Goal: Task Accomplishment & Management: Use online tool/utility

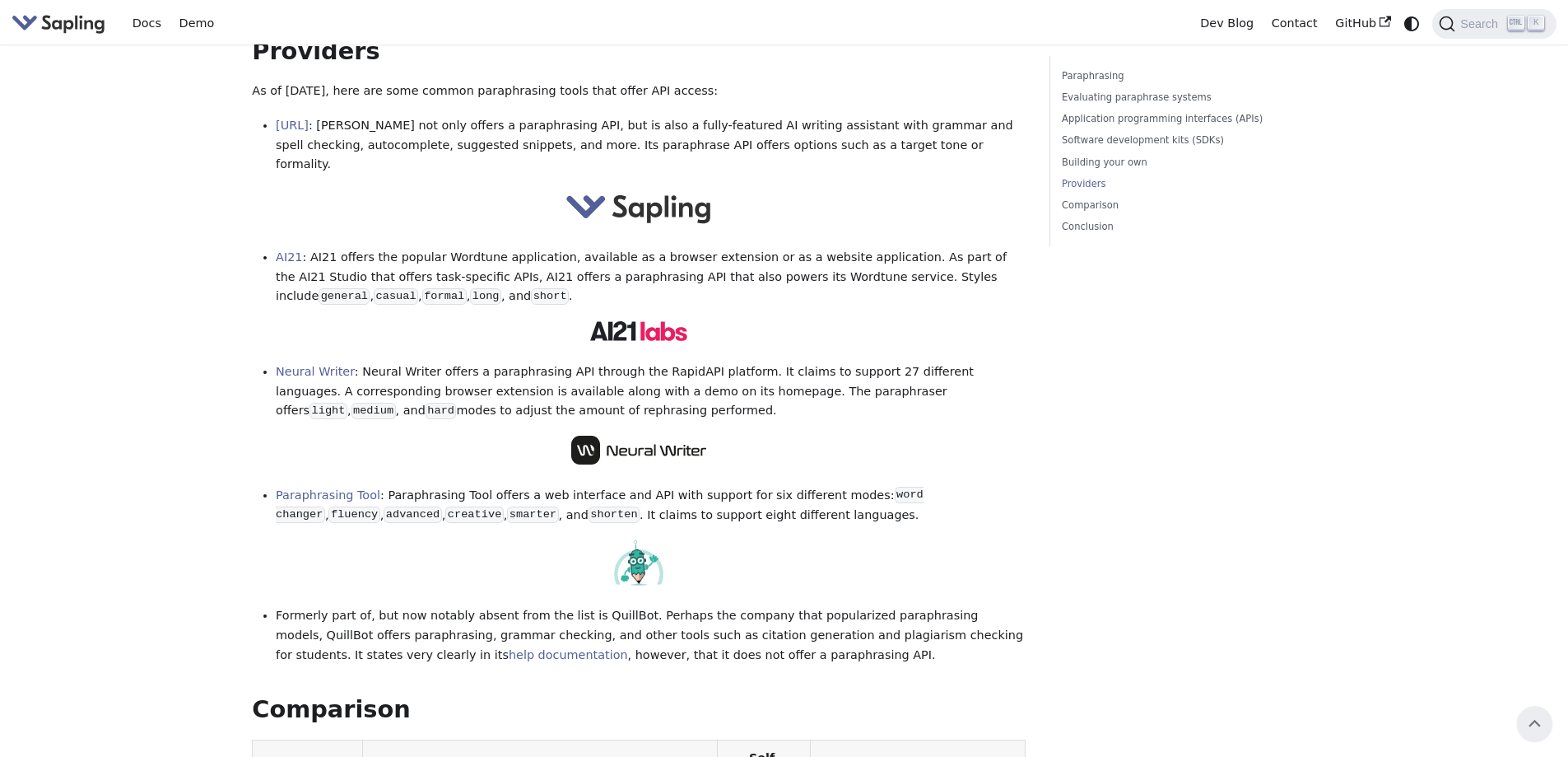
scroll to position [1952, 0]
drag, startPoint x: 757, startPoint y: 368, endPoint x: 550, endPoint y: 371, distance: 207.0
click at [550, 436] on p at bounding box center [638, 453] width 774 height 35
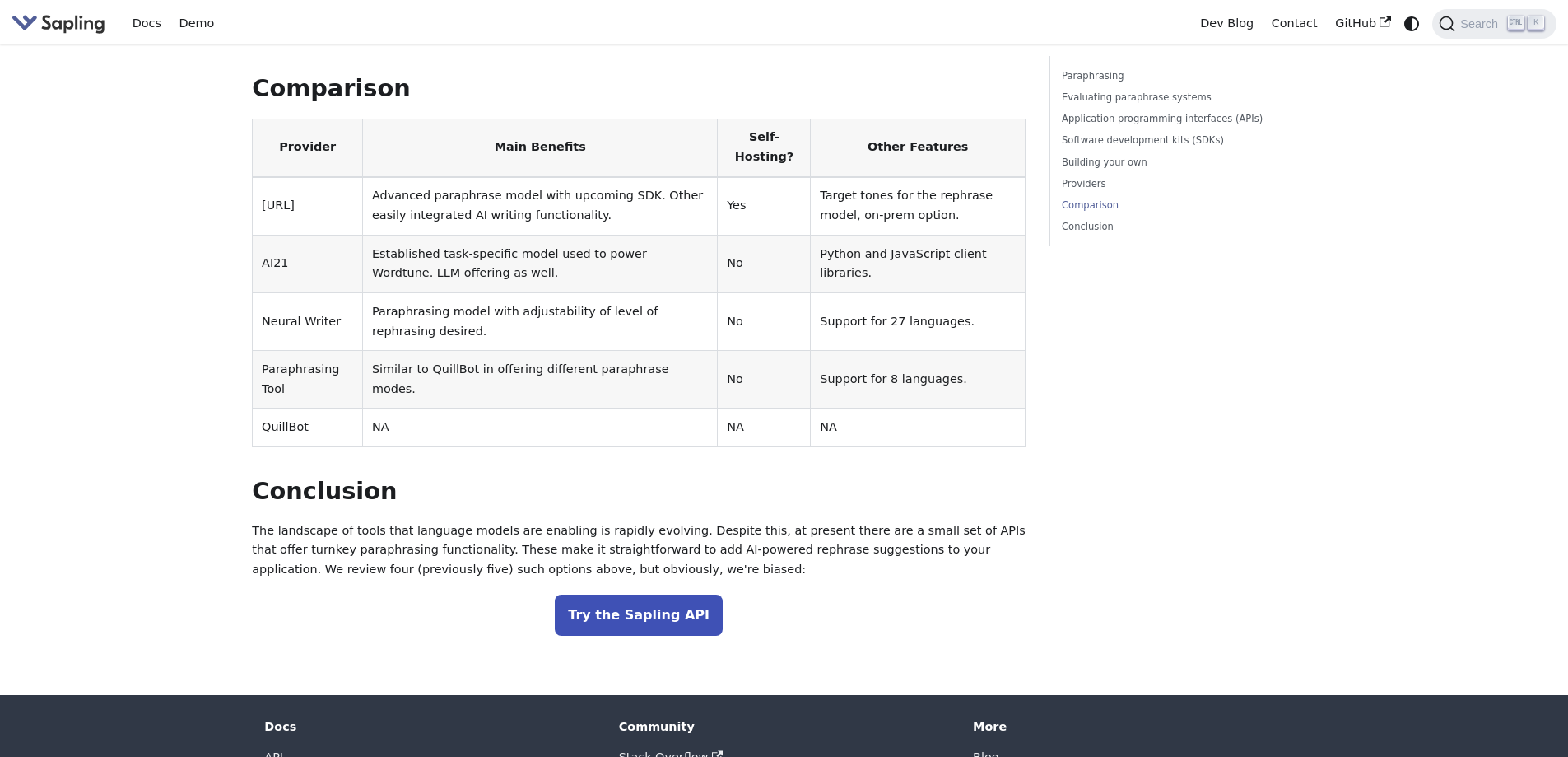
scroll to position [2611, 0]
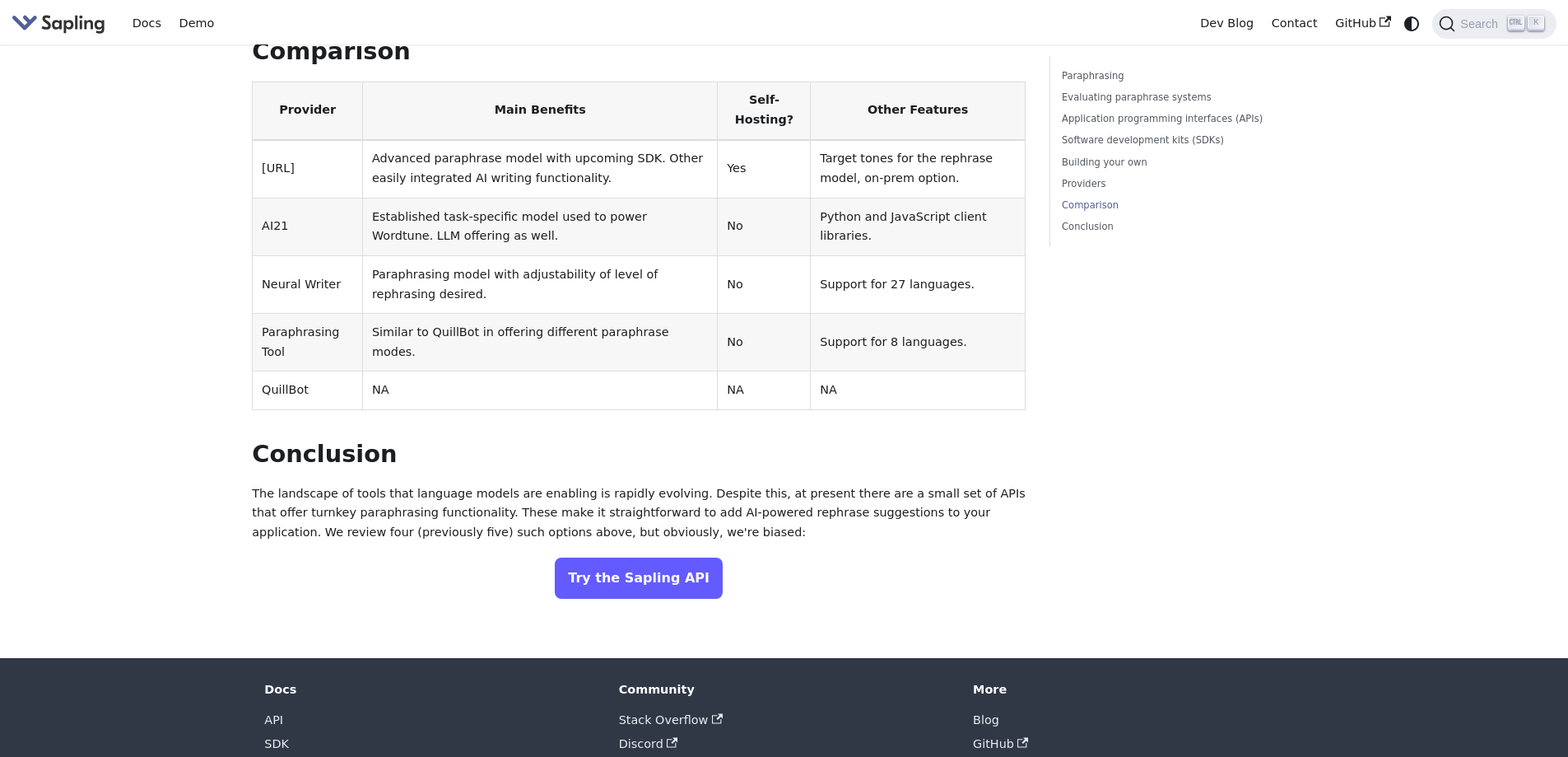
click at [688, 557] on link "Try the Sapling API" at bounding box center [638, 578] width 168 height 41
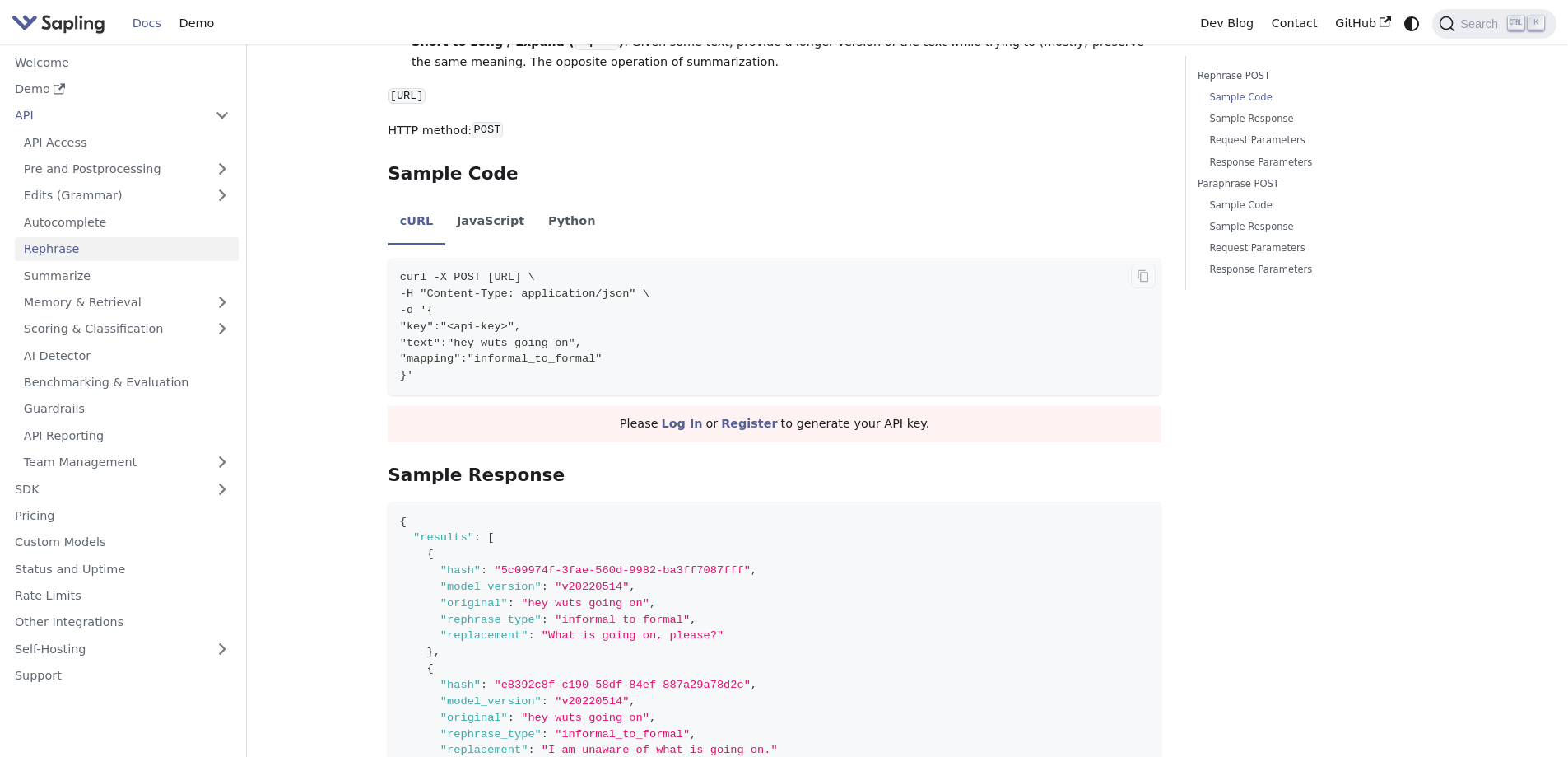
scroll to position [494, 0]
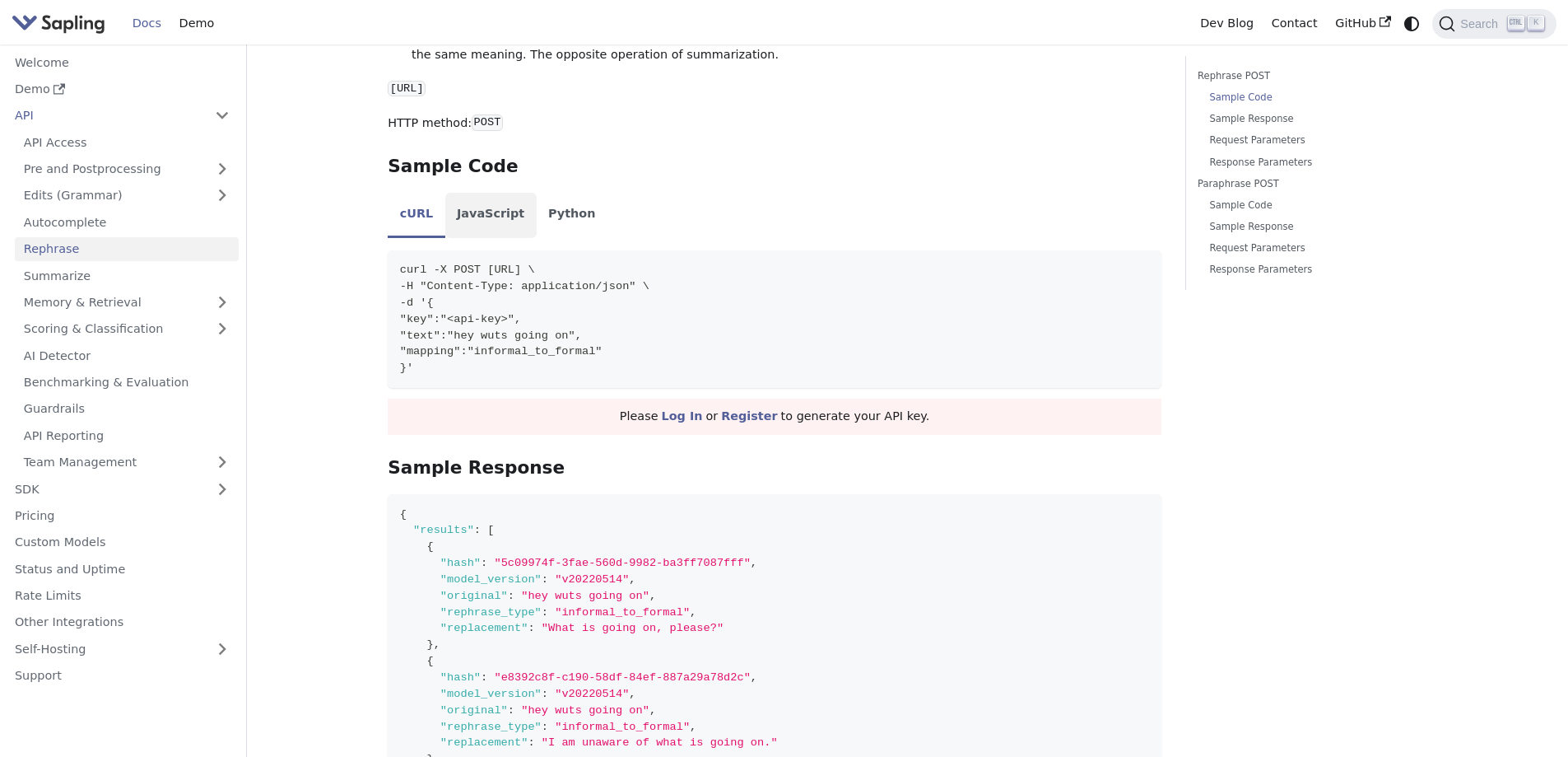
click at [499, 205] on li "JavaScript" at bounding box center [492, 215] width 92 height 46
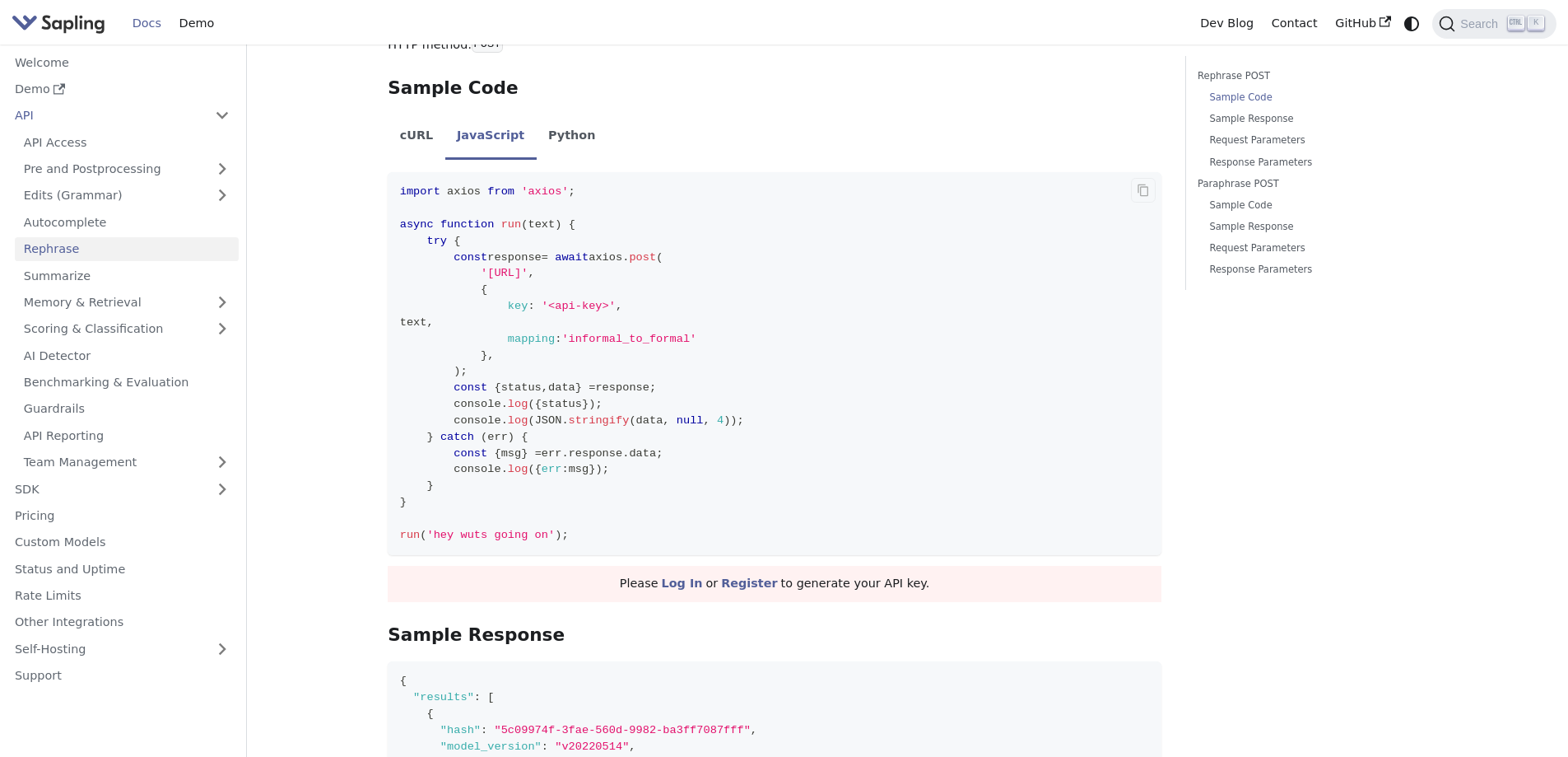
scroll to position [576, 0]
click at [746, 573] on link "Register" at bounding box center [749, 579] width 56 height 13
click at [1141, 183] on icon "Copy code to clipboard" at bounding box center [1143, 185] width 4 height 4
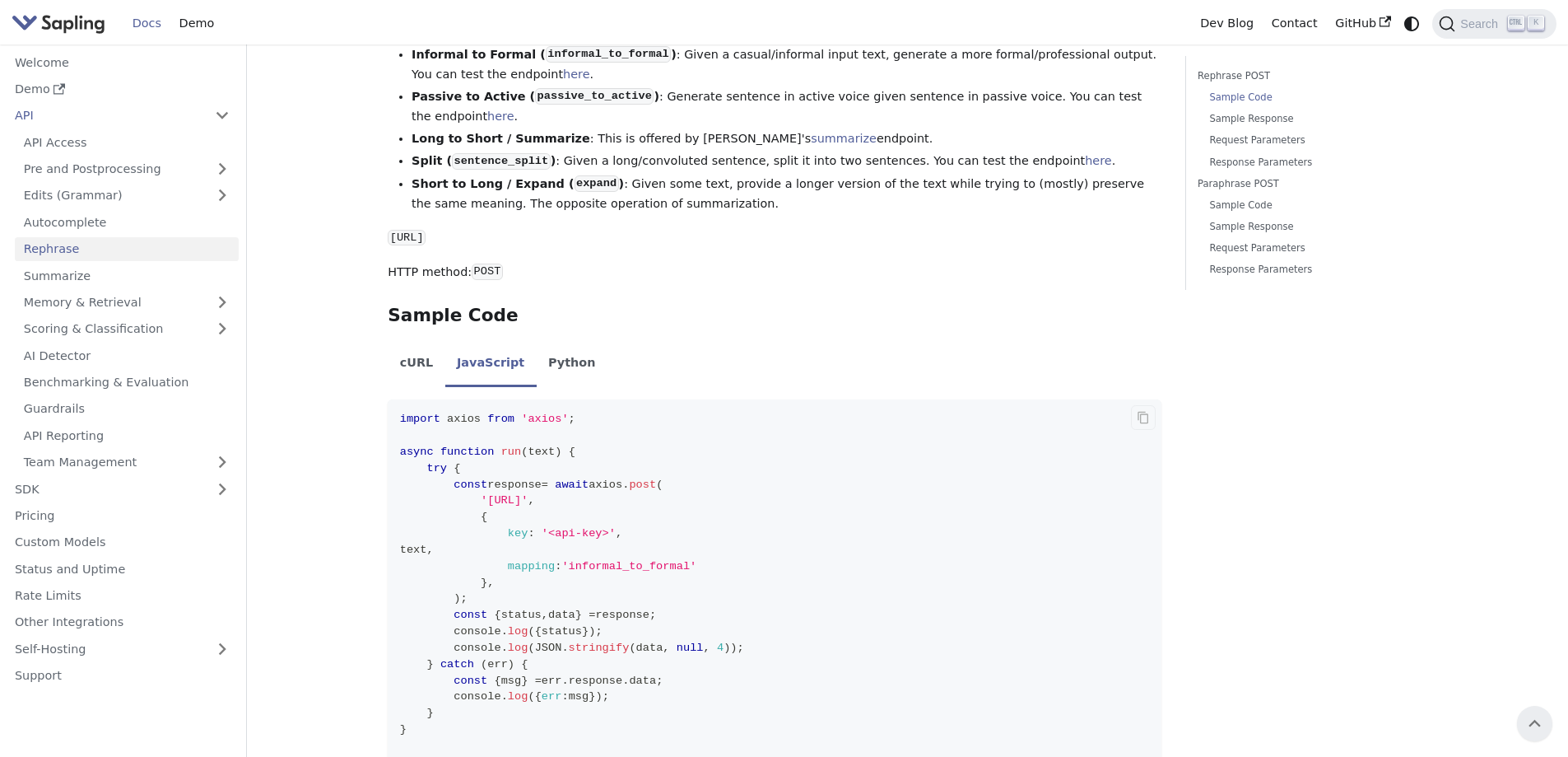
scroll to position [659, 0]
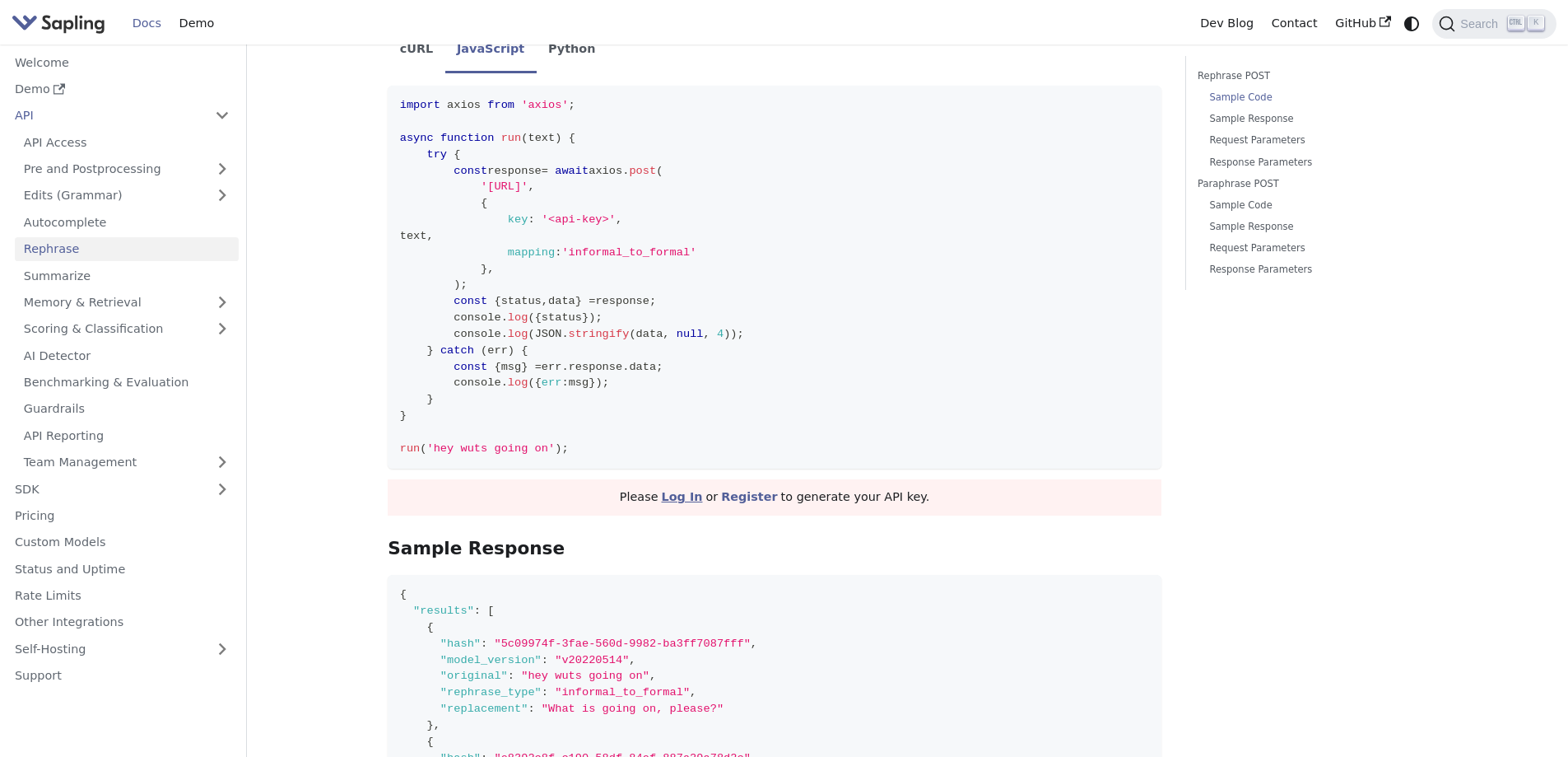
click at [687, 490] on link "Log In" at bounding box center [682, 496] width 41 height 13
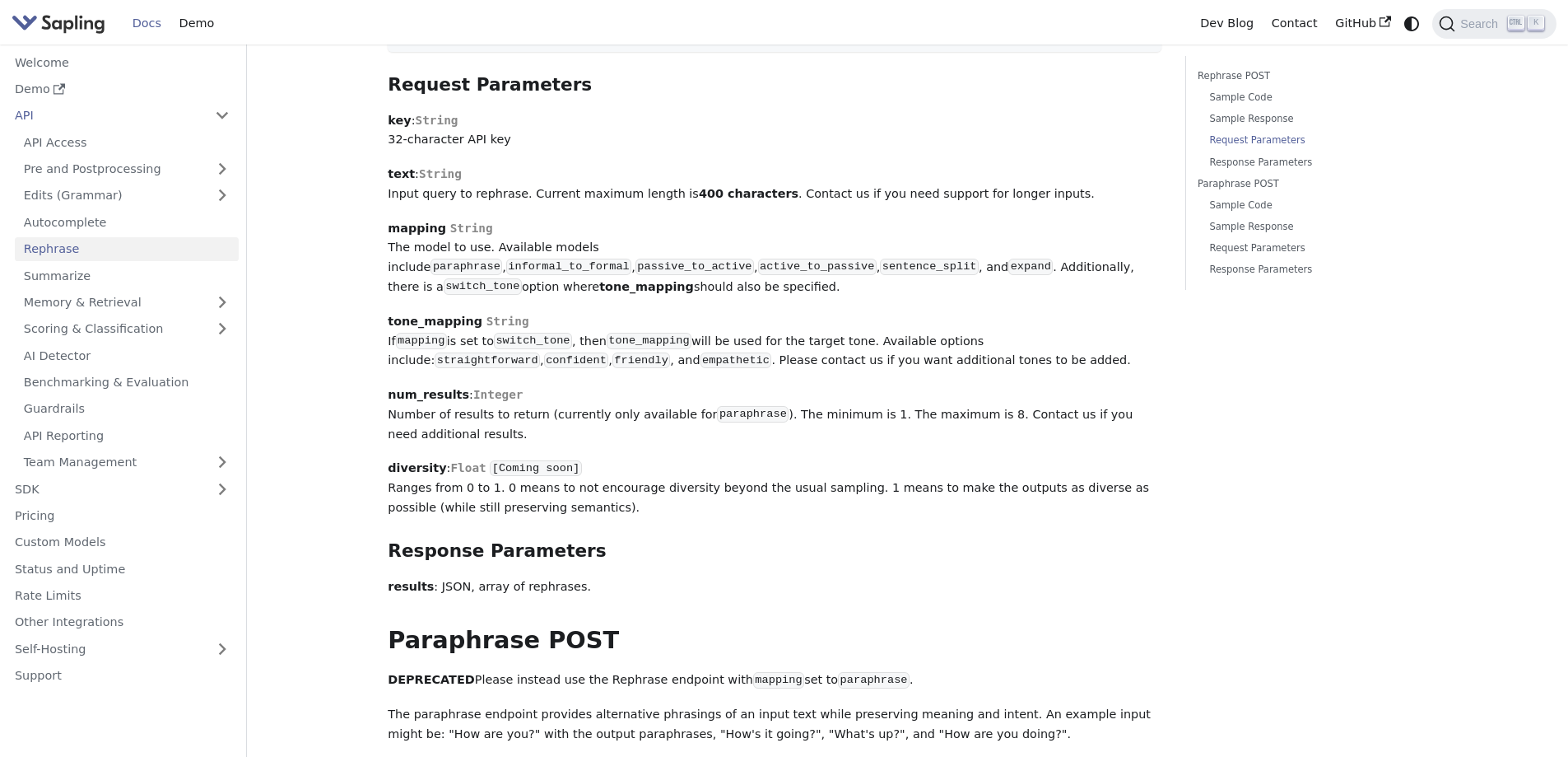
scroll to position [1730, 0]
